Goal: Task Accomplishment & Management: Use online tool/utility

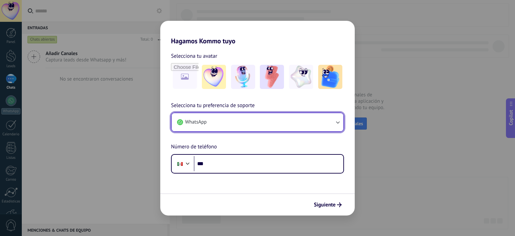
click at [228, 120] on button "WhatsApp" at bounding box center [258, 122] width 172 height 18
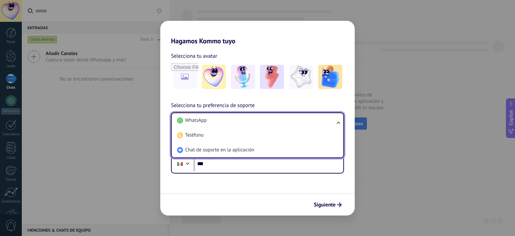
click at [440, 106] on div "Hagamos Kommo tuyo Selecciona tu avatar Selecciona tu preferencia de soporte Wh…" at bounding box center [257, 118] width 515 height 236
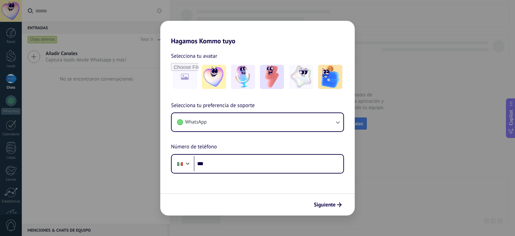
click at [394, 104] on div "Hagamos Kommo tuyo Selecciona tu avatar Selecciona tu preferencia de soporte Wh…" at bounding box center [257, 118] width 515 height 236
click at [2, 6] on div "Hagamos Kommo tuyo Selecciona tu avatar Selecciona tu preferencia de soporte Wh…" at bounding box center [257, 118] width 515 height 236
click at [5, 6] on div "Hagamos Kommo tuyo Selecciona tu avatar Selecciona tu preferencia de soporte Wh…" at bounding box center [257, 118] width 515 height 236
drag, startPoint x: 8, startPoint y: 4, endPoint x: 17, endPoint y: 1, distance: 9.5
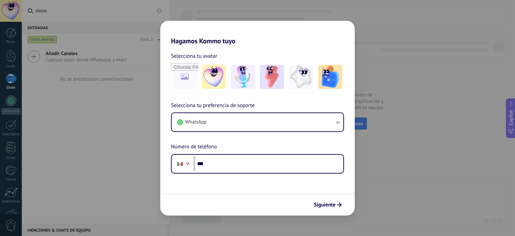
click at [8, 4] on div "Hagamos Kommo tuyo Selecciona tu avatar Selecciona tu preferencia de soporte Wh…" at bounding box center [257, 118] width 515 height 236
